Goal: Complete application form

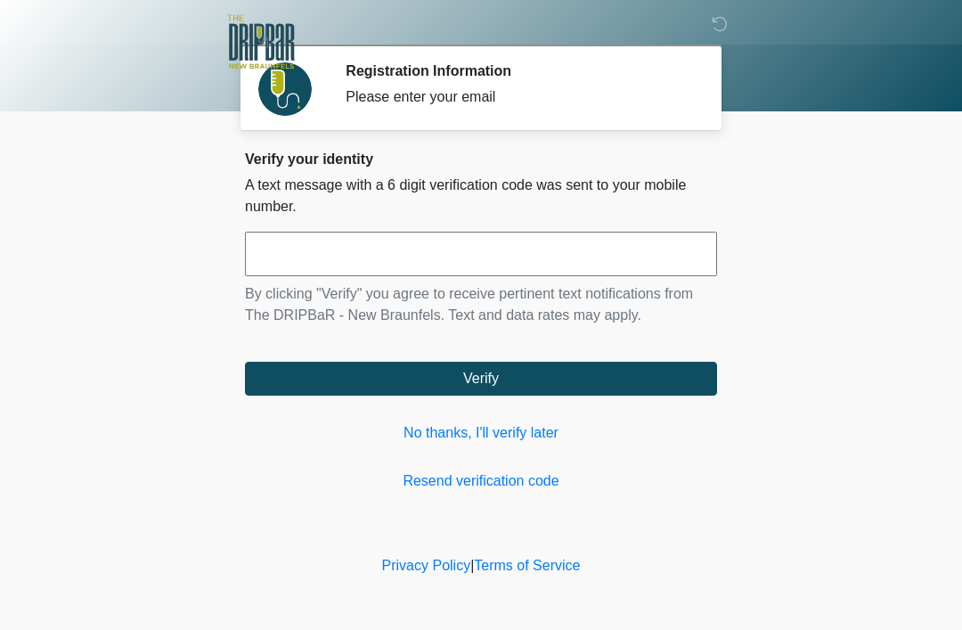
click at [357, 476] on link "Resend verification code" at bounding box center [481, 480] width 472 height 21
click at [281, 273] on input "text" at bounding box center [481, 254] width 472 height 45
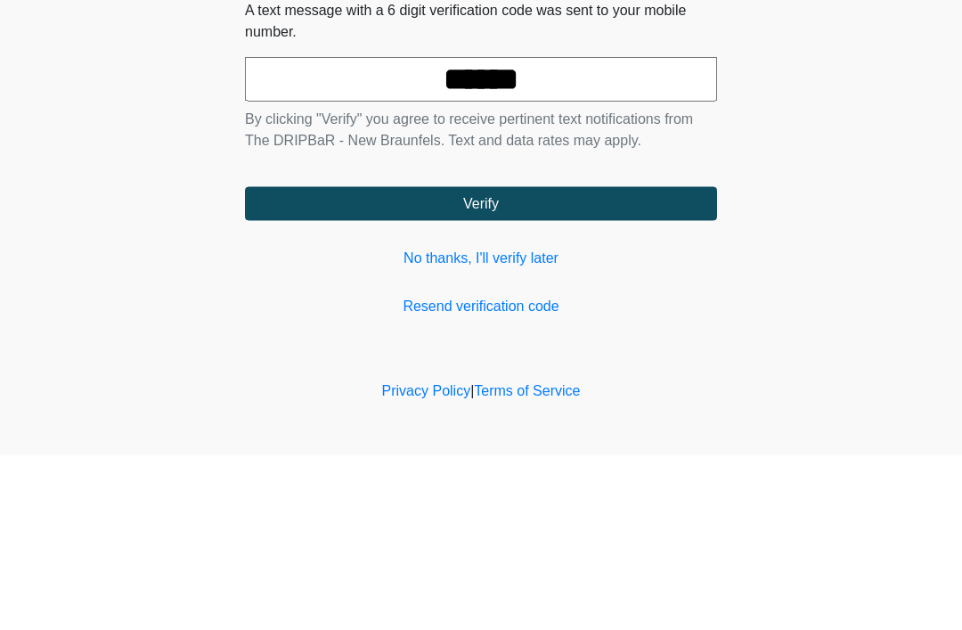
type input "******"
click at [343, 362] on button "Verify" at bounding box center [481, 379] width 472 height 34
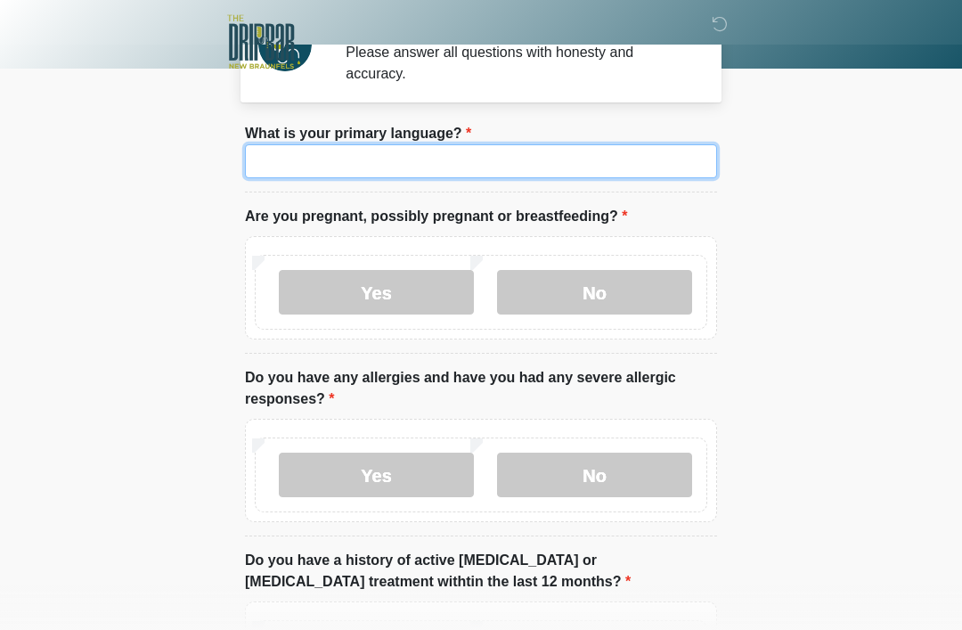
click at [302, 166] on input "What is your primary language?" at bounding box center [481, 161] width 472 height 34
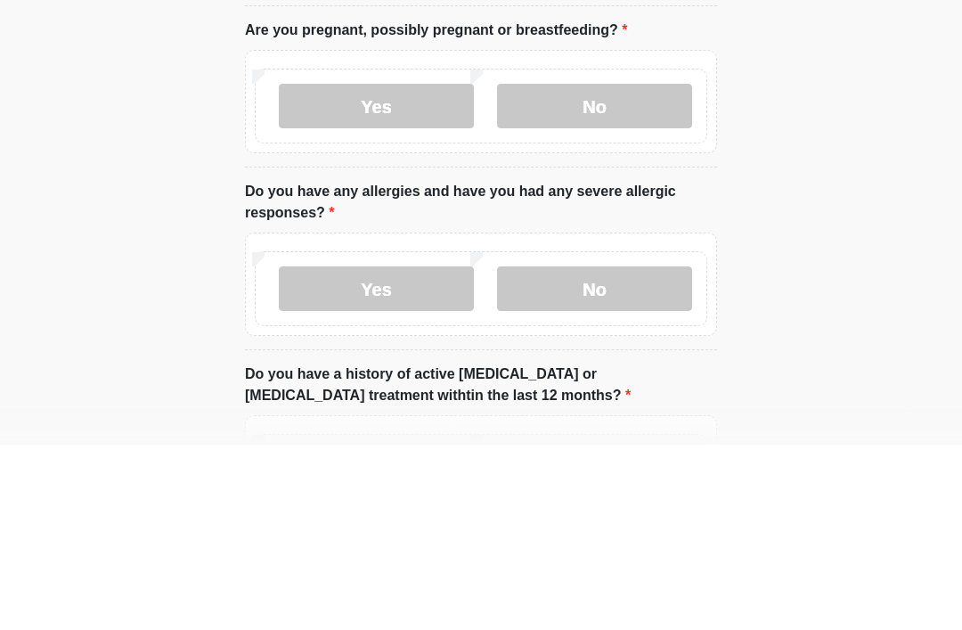
type input "*******"
click at [553, 269] on label "No" at bounding box center [594, 291] width 195 height 45
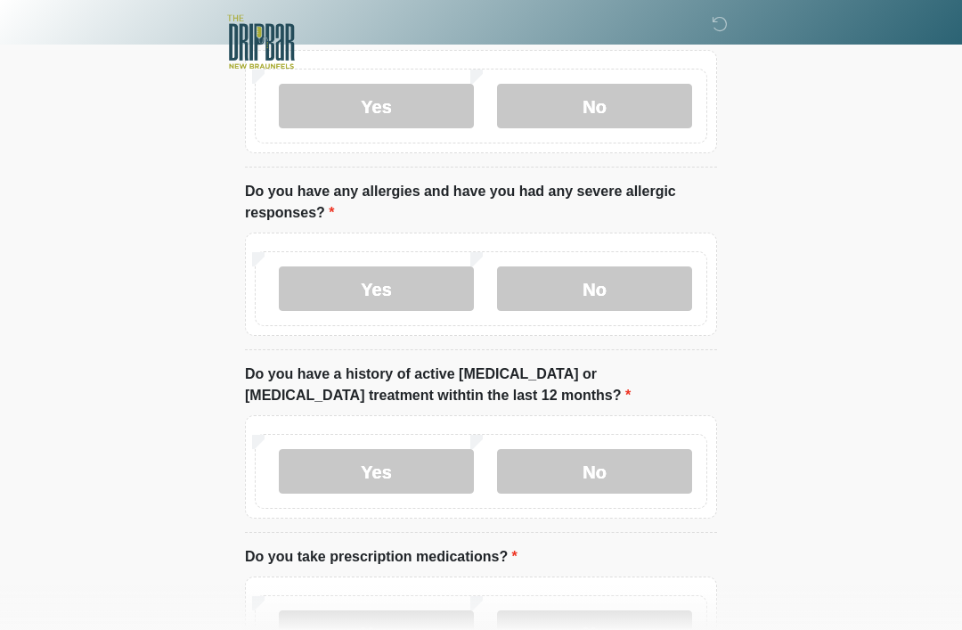
click at [548, 293] on label "No" at bounding box center [594, 288] width 195 height 45
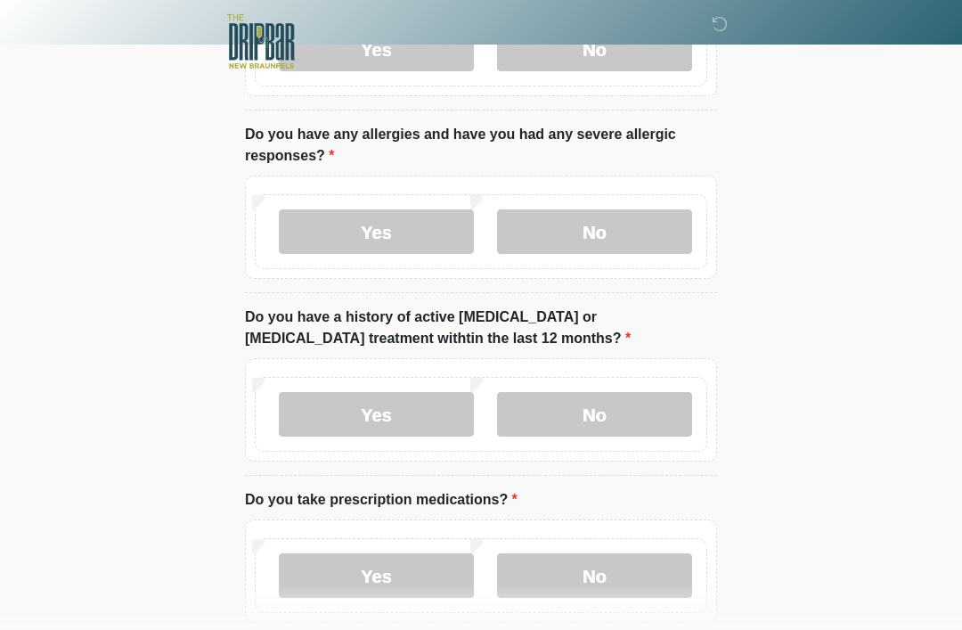
scroll to position [288, 0]
click at [569, 418] on label "No" at bounding box center [594, 414] width 195 height 45
click at [547, 570] on label "No" at bounding box center [594, 574] width 195 height 45
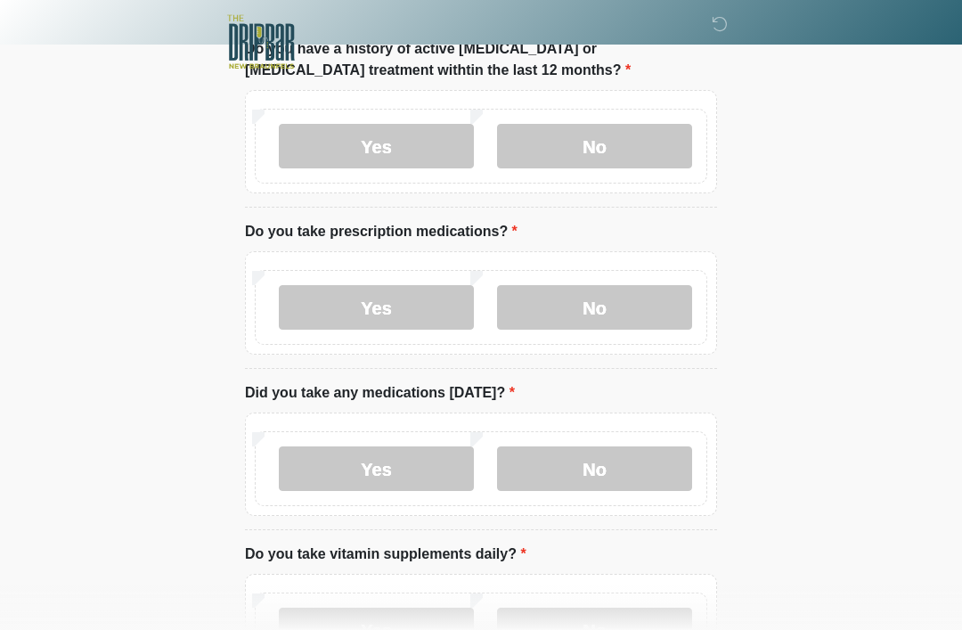
scroll to position [557, 0]
click at [573, 465] on label "No" at bounding box center [594, 467] width 195 height 45
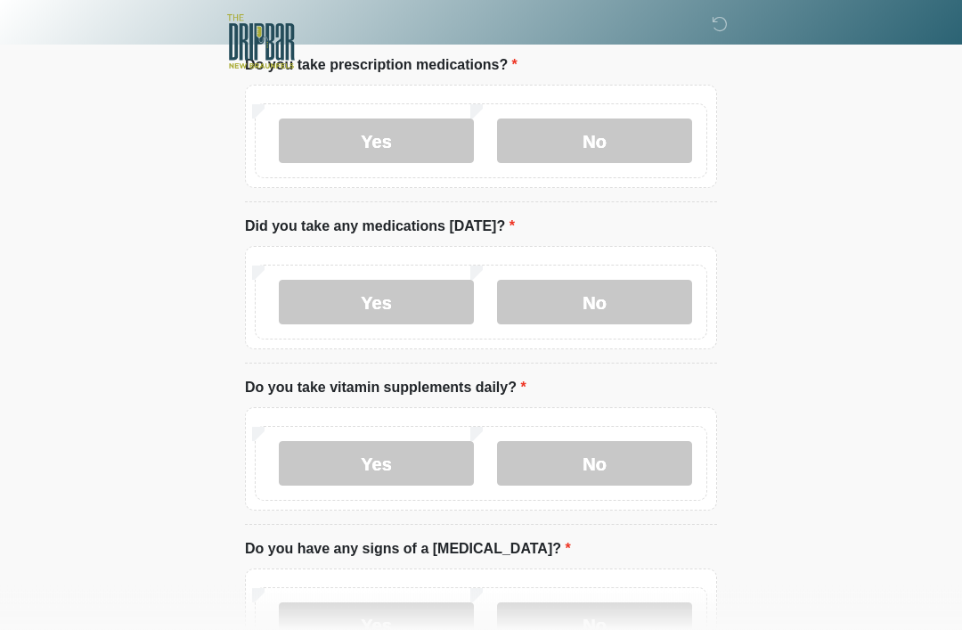
click at [589, 467] on label "No" at bounding box center [594, 464] width 195 height 45
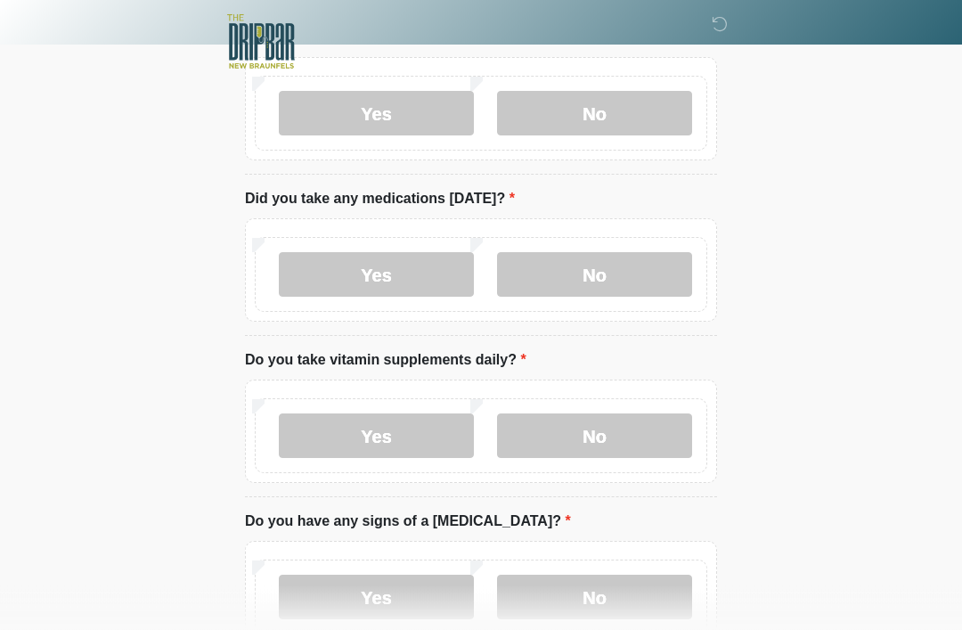
scroll to position [783, 0]
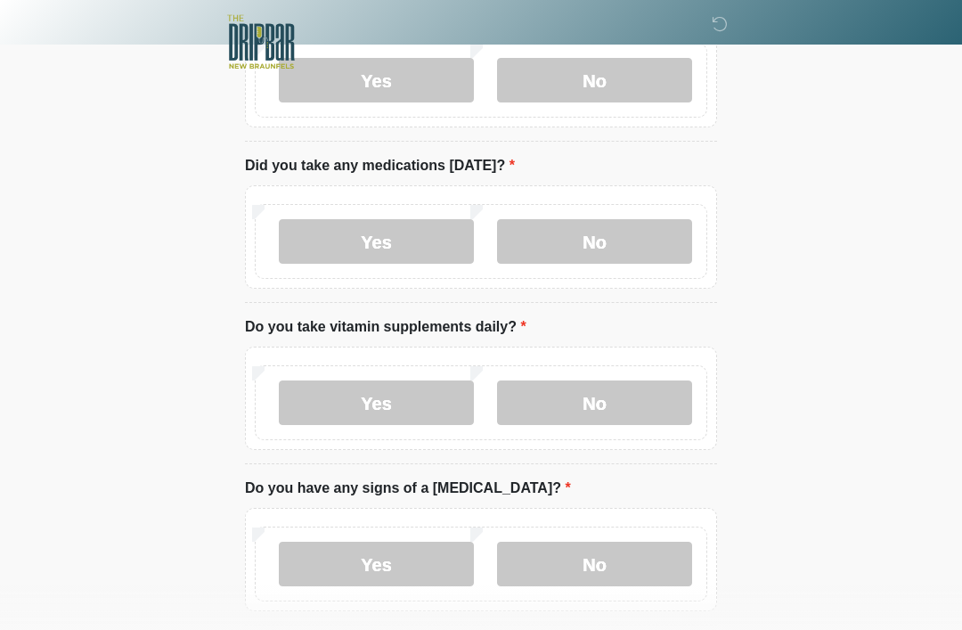
click at [320, 394] on label "Yes" at bounding box center [376, 402] width 195 height 45
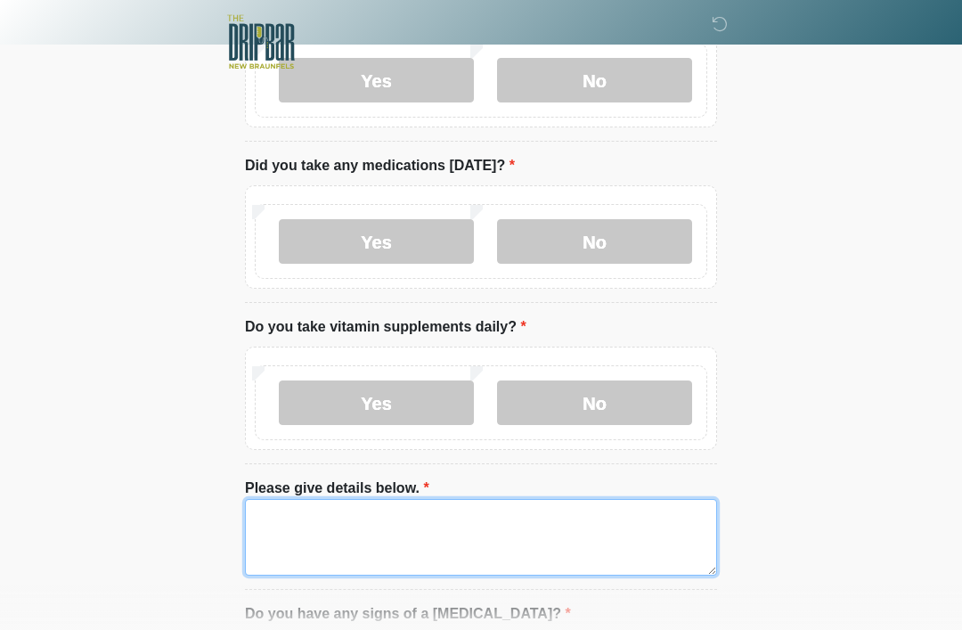
click at [272, 521] on textarea "Please give details below." at bounding box center [481, 537] width 472 height 77
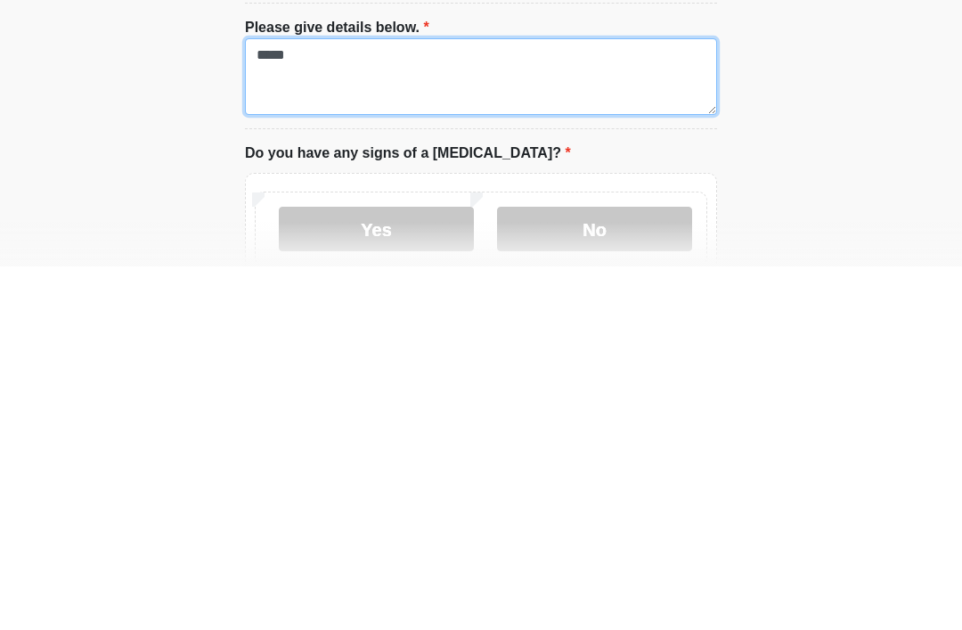
scroll to position [881, 0]
type textarea "*****"
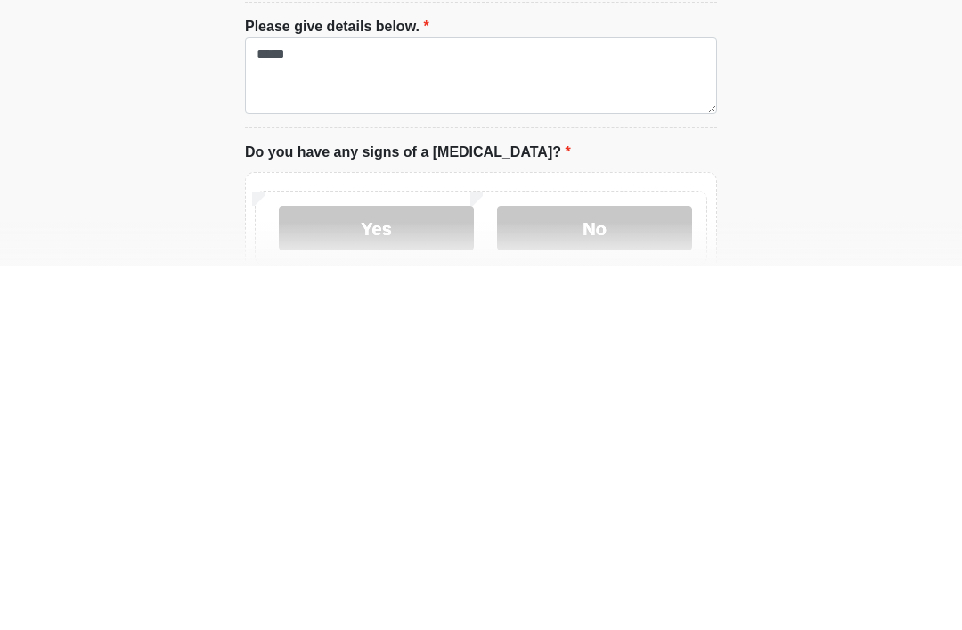
click at [538, 569] on label "No" at bounding box center [594, 591] width 195 height 45
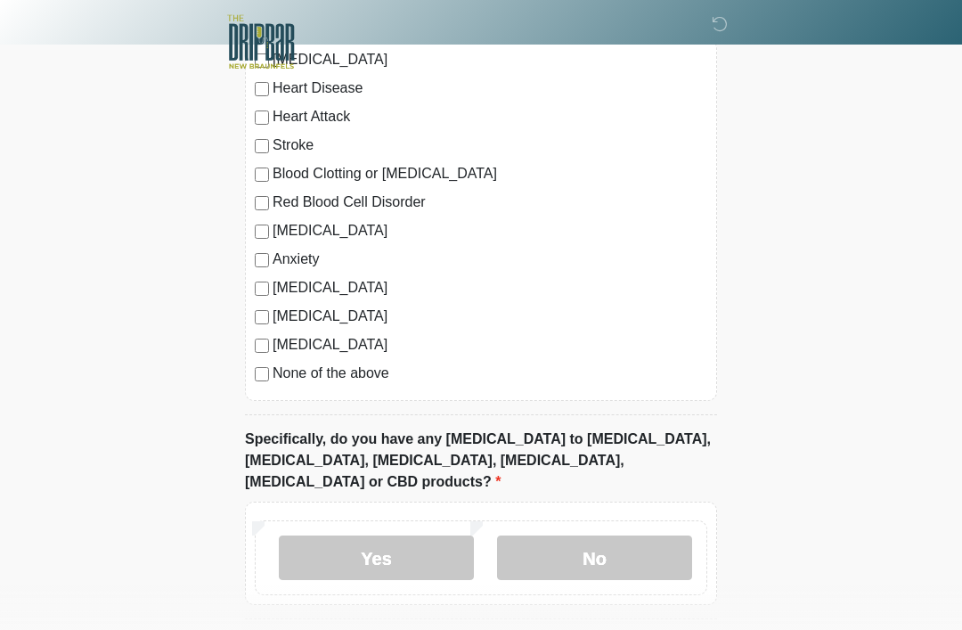
scroll to position [1561, 0]
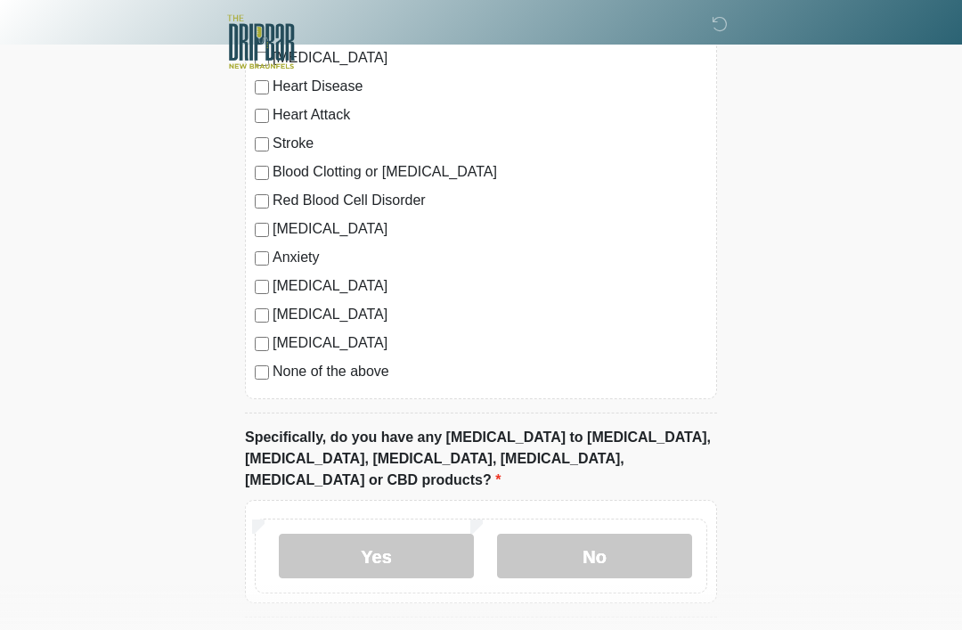
click at [641, 535] on label "No" at bounding box center [594, 556] width 195 height 45
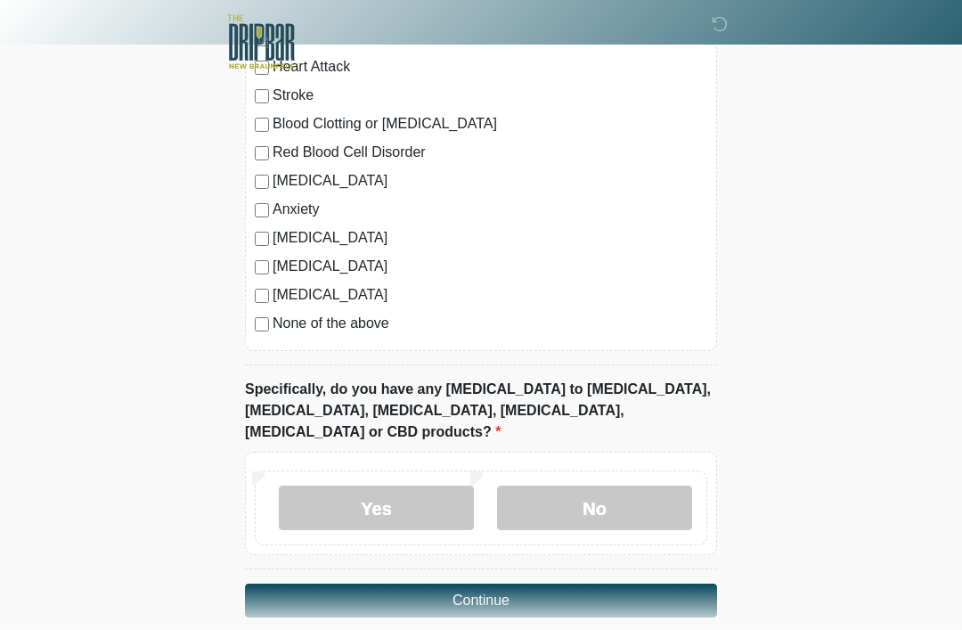
scroll to position [1610, 0]
click at [671, 582] on button "Continue" at bounding box center [481, 599] width 472 height 34
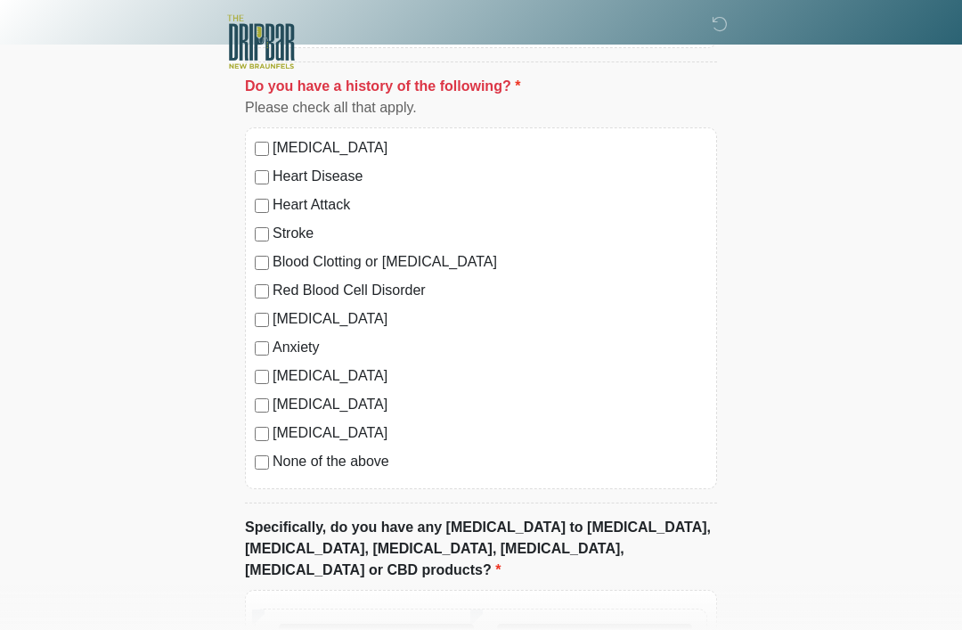
scroll to position [1464, 0]
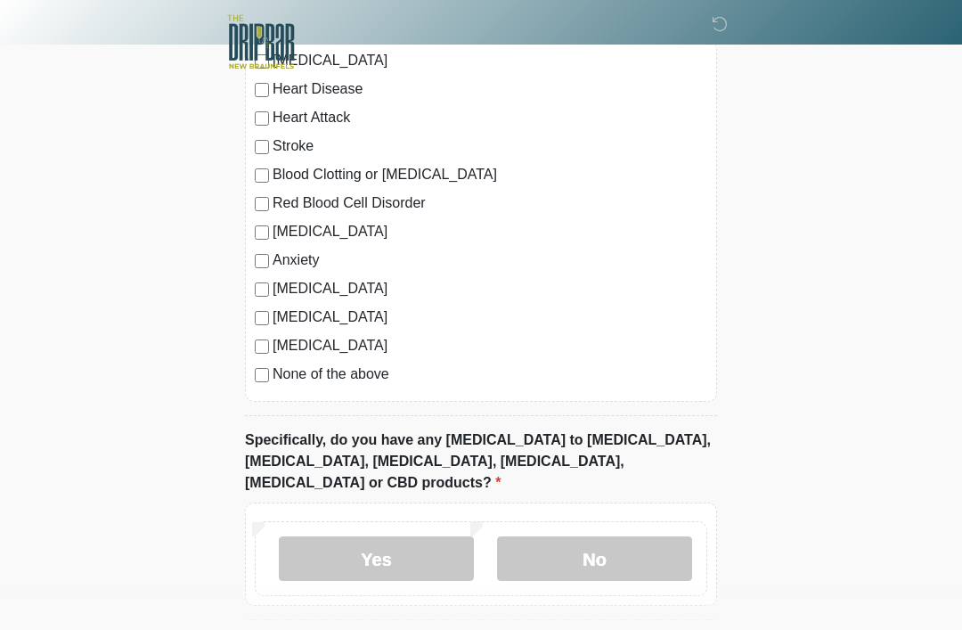
scroll to position [1610, 0]
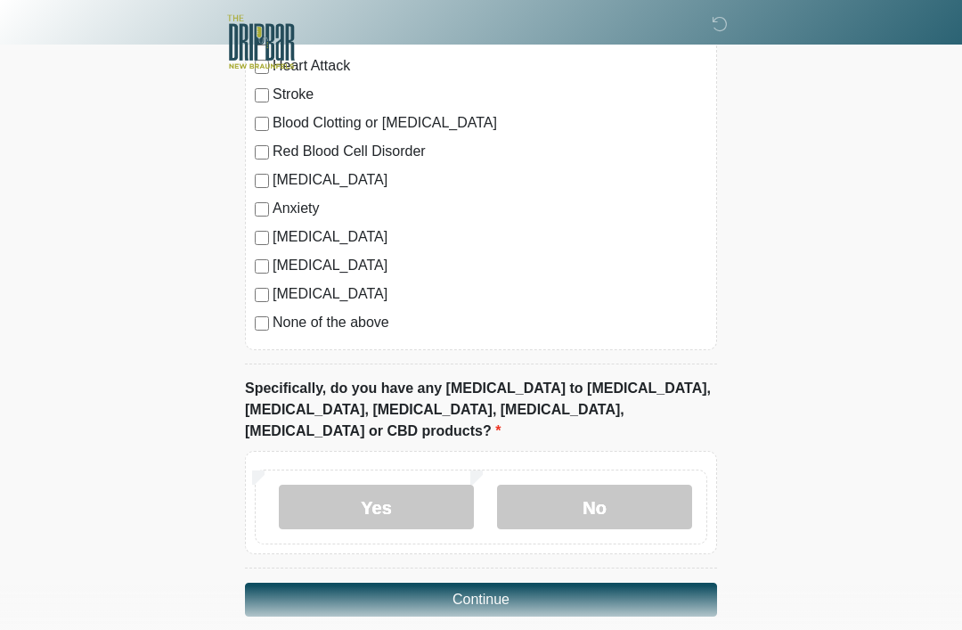
click at [366, 582] on button "Continue" at bounding box center [481, 599] width 472 height 34
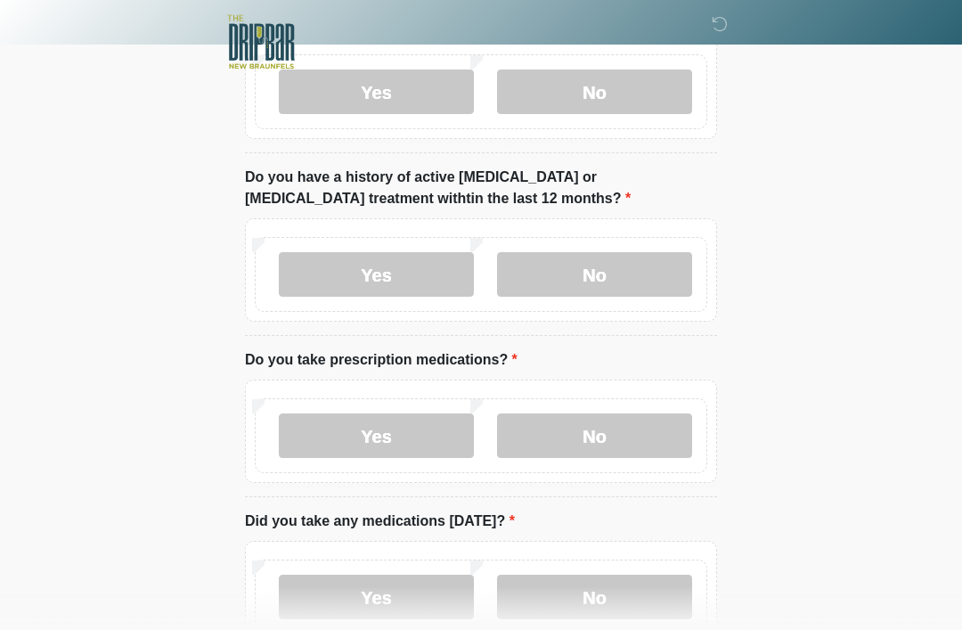
scroll to position [0, 0]
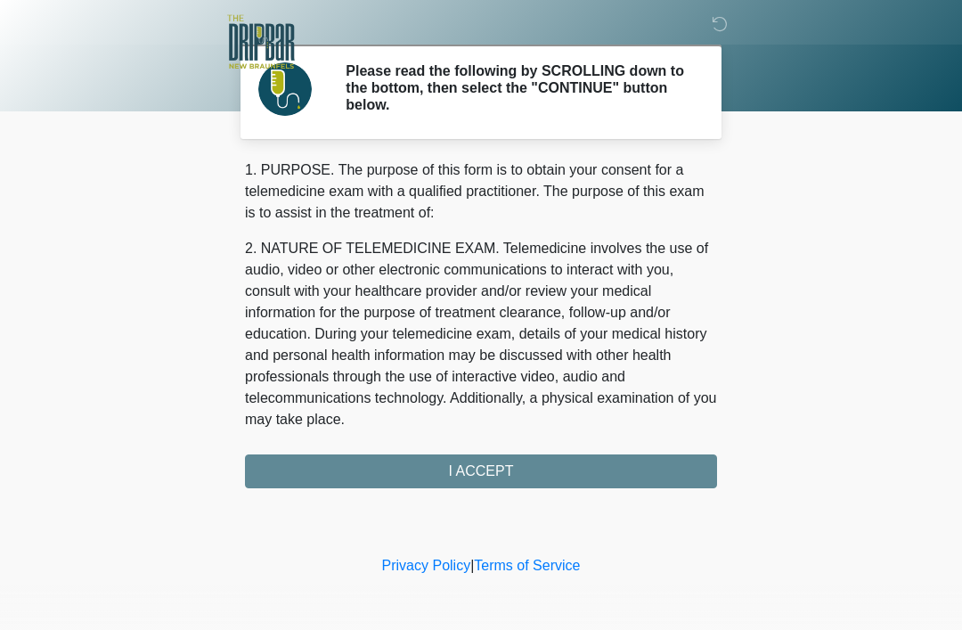
click at [331, 472] on div "1. PURPOSE. The purpose of this form is to obtain your consent for a telemedici…" at bounding box center [481, 323] width 472 height 329
click at [379, 467] on div "1. PURPOSE. The purpose of this form is to obtain your consent for a telemedici…" at bounding box center [481, 323] width 472 height 329
click at [440, 468] on div "1. PURPOSE. The purpose of this form is to obtain your consent for a telemedici…" at bounding box center [481, 323] width 472 height 329
click at [451, 458] on div "1. PURPOSE. The purpose of this form is to obtain your consent for a telemedici…" at bounding box center [481, 323] width 472 height 329
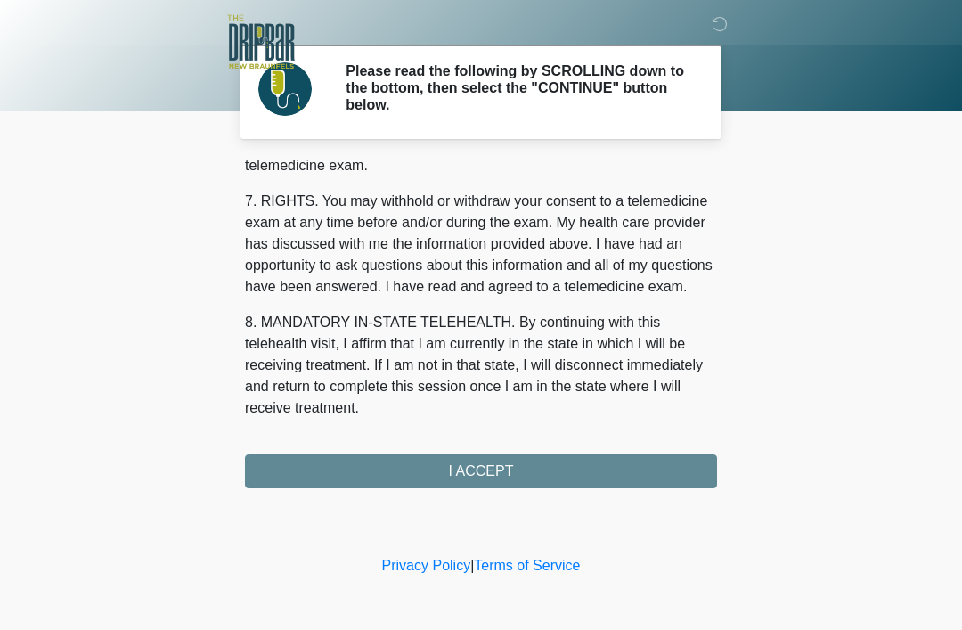
scroll to position [781, 0]
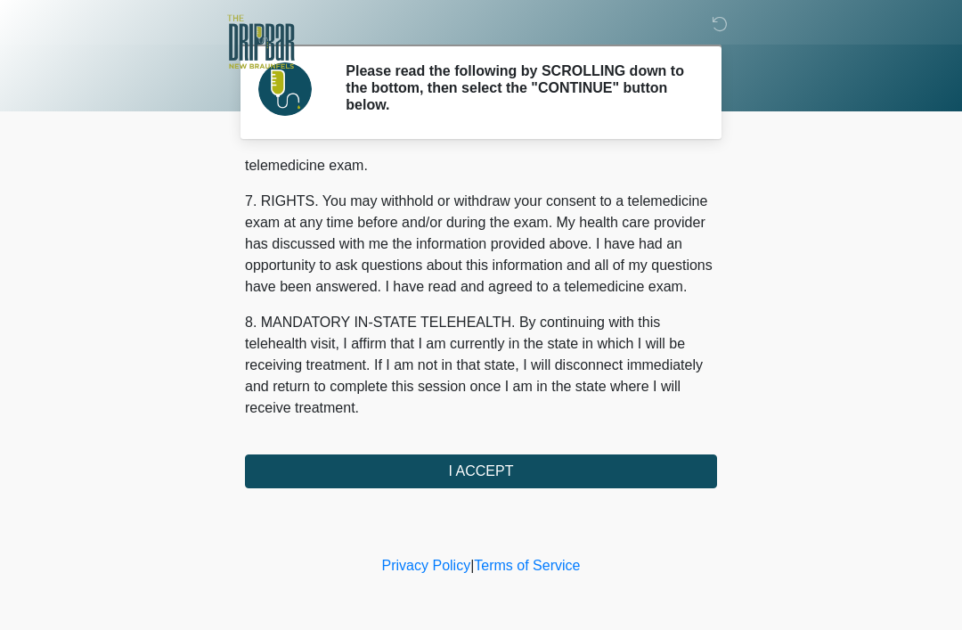
click at [456, 460] on button "I ACCEPT" at bounding box center [481, 471] width 472 height 34
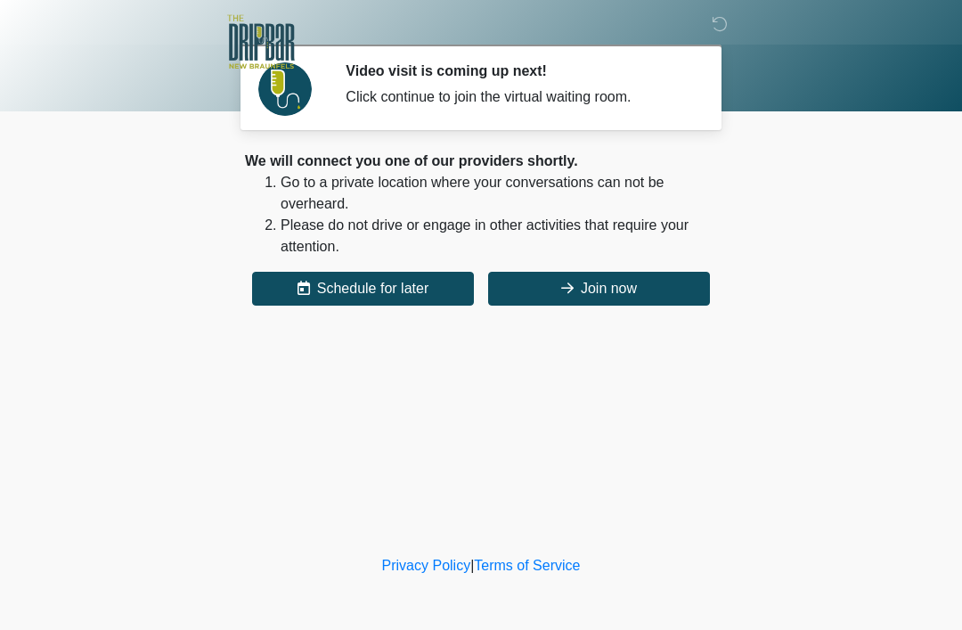
click at [530, 289] on button "Join now" at bounding box center [599, 289] width 222 height 34
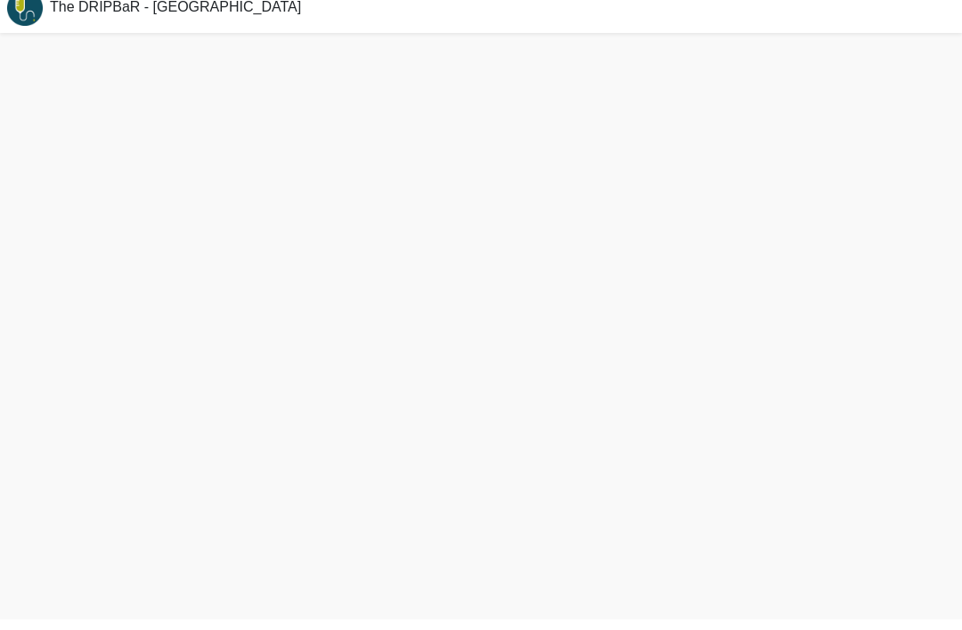
scroll to position [5, 0]
